Goal: Register for event/course

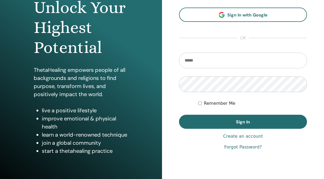
scroll to position [38, 0]
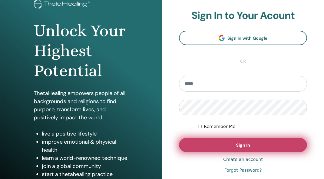
click at [244, 145] on span "Sign In" at bounding box center [243, 145] width 14 height 6
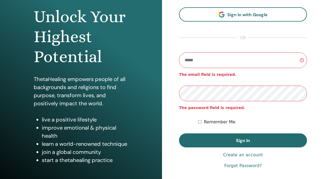
scroll to position [62, 0]
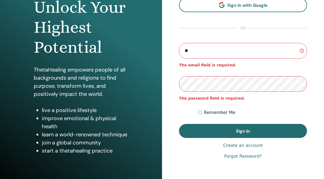
type input "**********"
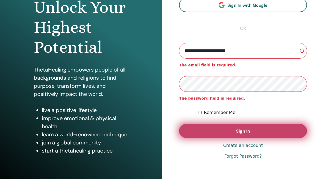
click at [239, 130] on span "Sign In" at bounding box center [243, 131] width 14 height 6
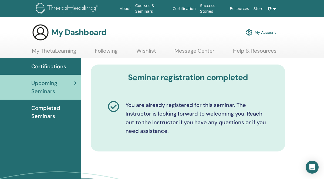
click at [55, 51] on link "My ThetaLearning" at bounding box center [54, 53] width 44 height 11
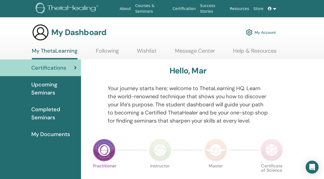
click at [148, 7] on link "Courses & Seminars" at bounding box center [152, 9] width 38 height 16
